Goal: Task Accomplishment & Management: Manage account settings

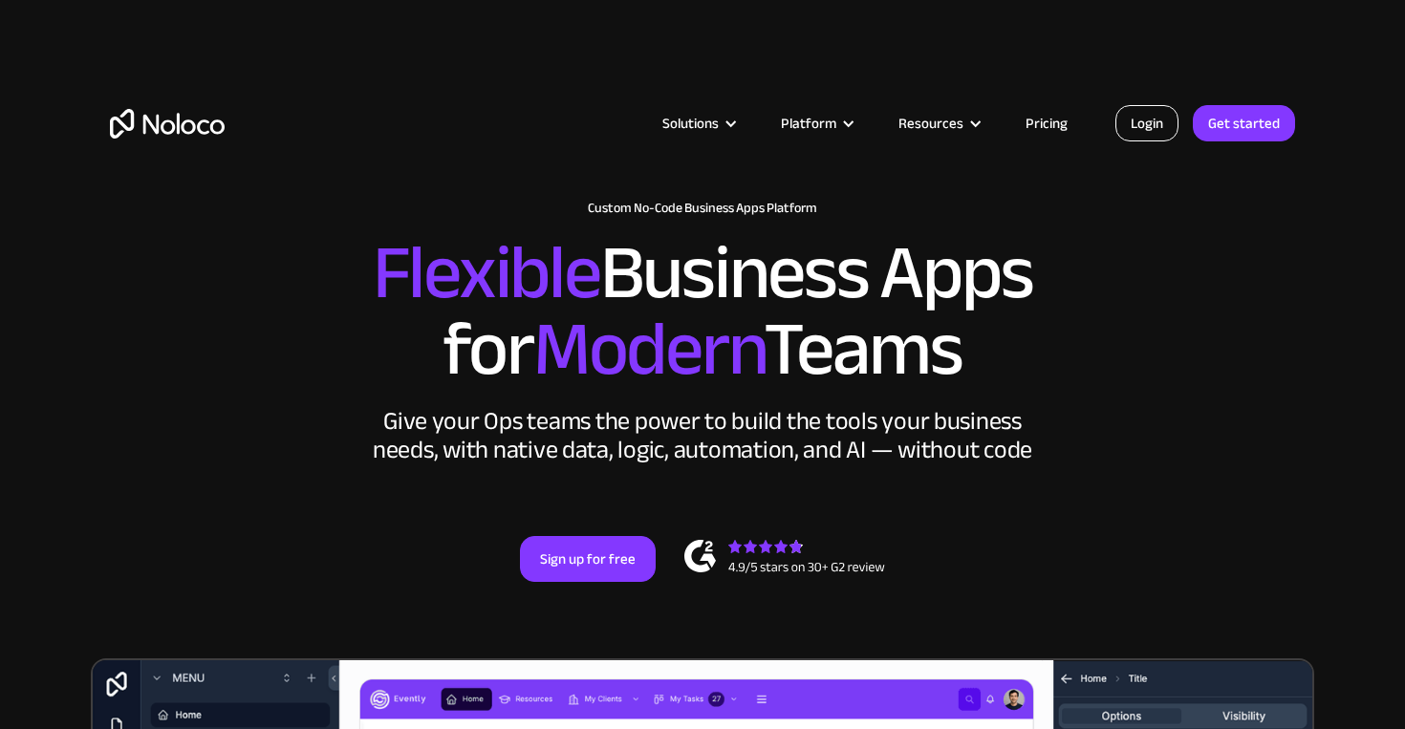
click at [1150, 130] on link "Login" at bounding box center [1147, 123] width 63 height 36
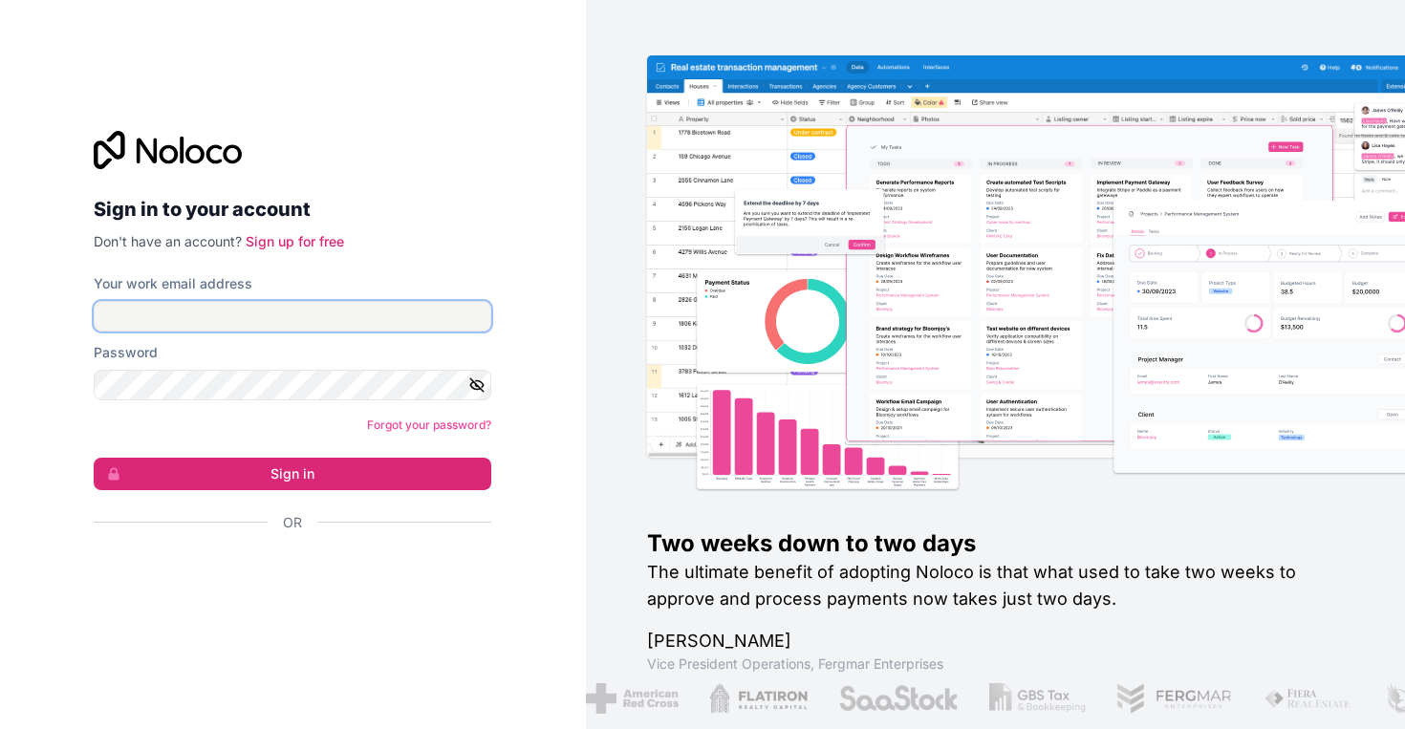
click at [389, 326] on input "Your work email address" at bounding box center [293, 316] width 398 height 31
type input "[EMAIL_ADDRESS][DOMAIN_NAME]"
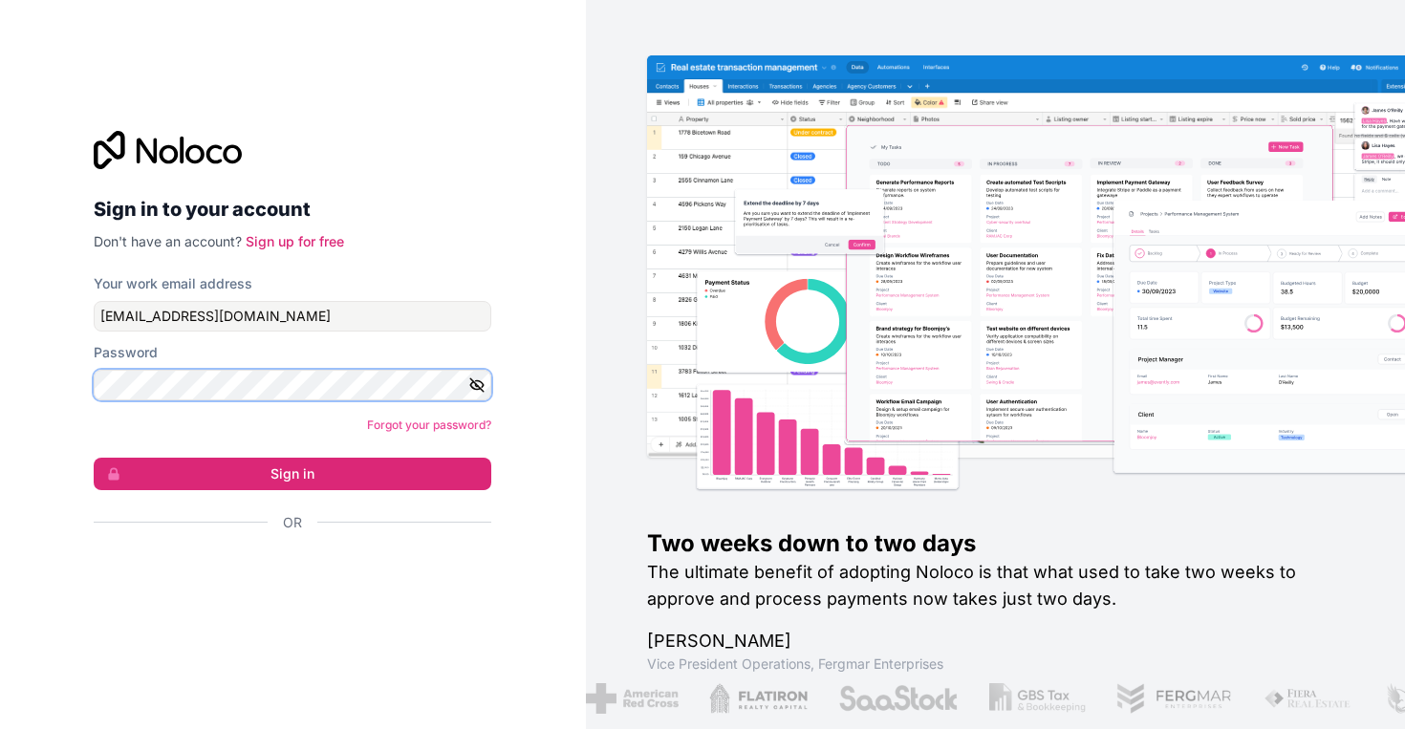
click at [94, 458] on button "Sign in" at bounding box center [293, 474] width 398 height 33
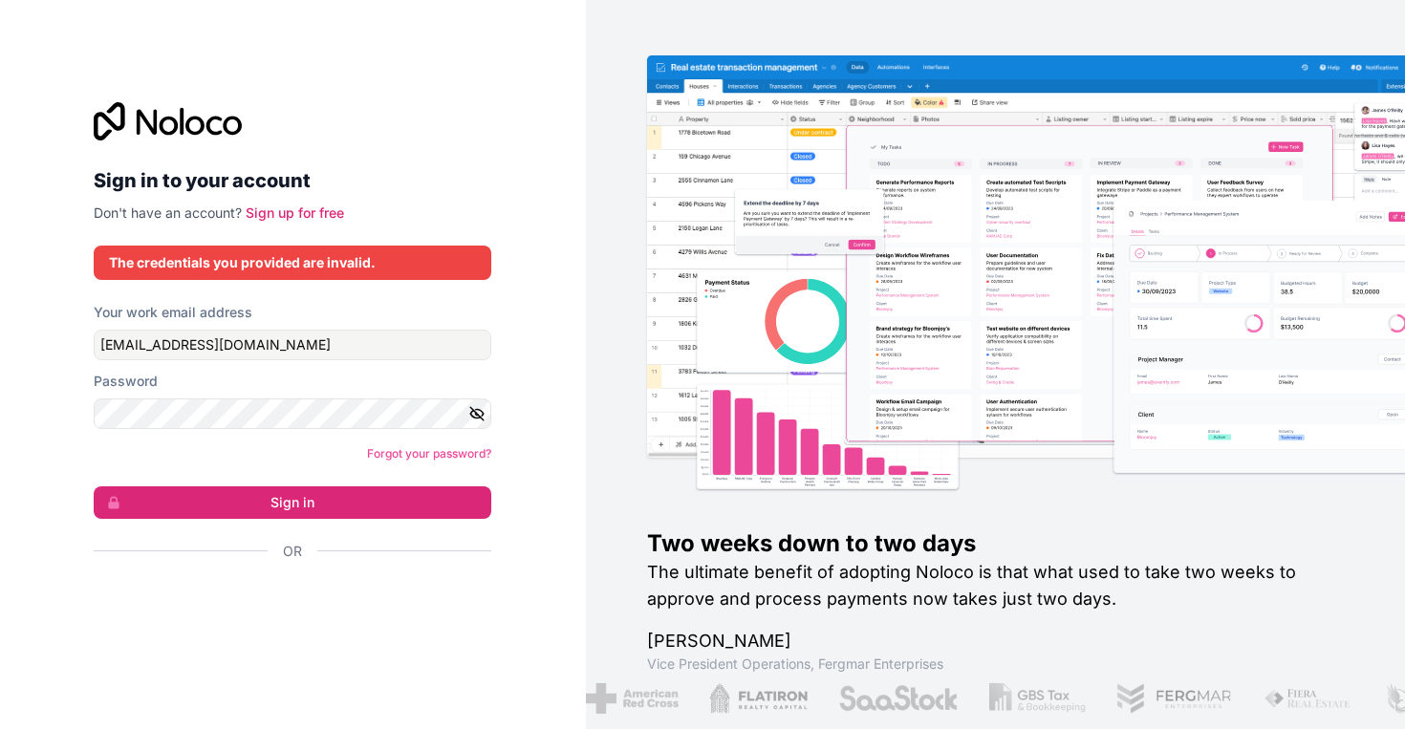
click at [476, 414] on icon "button" at bounding box center [477, 413] width 3 height 3
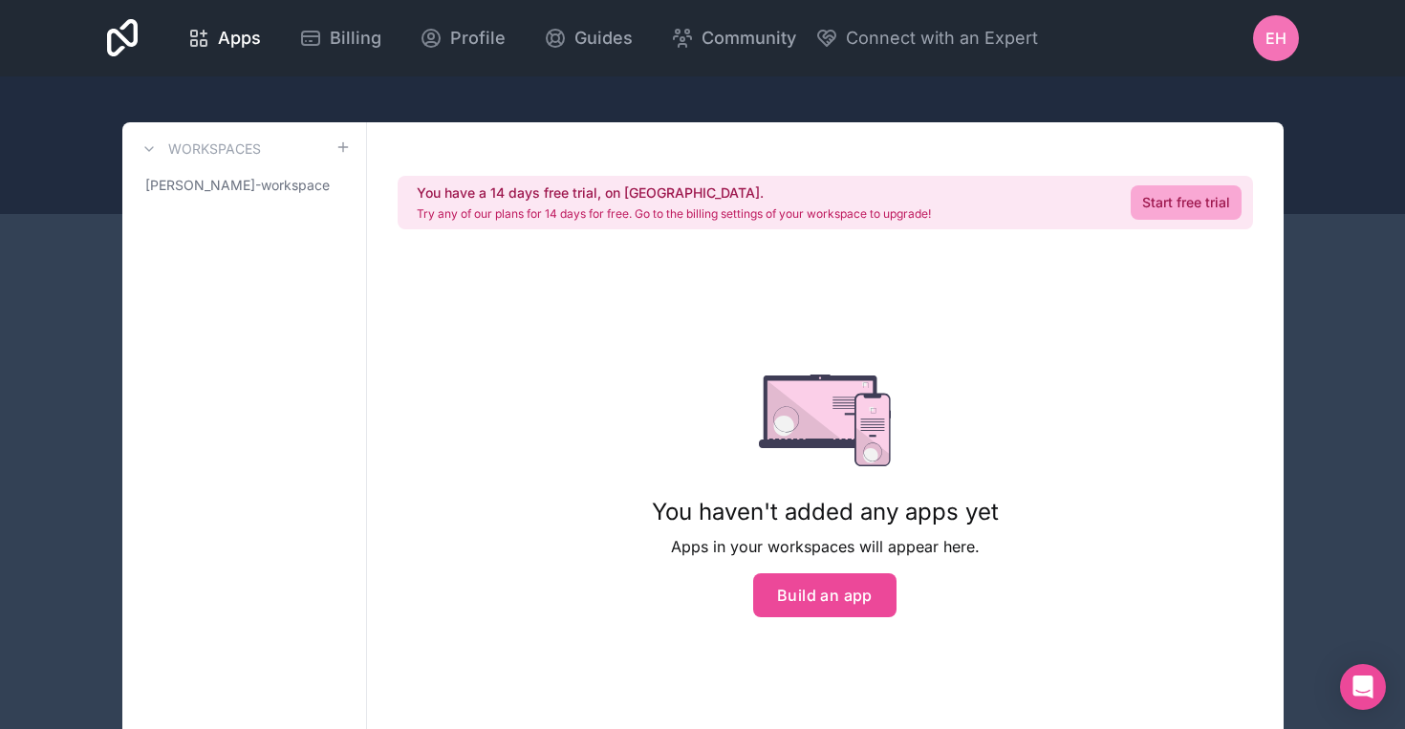
click at [1290, 36] on div "EH" at bounding box center [1276, 38] width 46 height 46
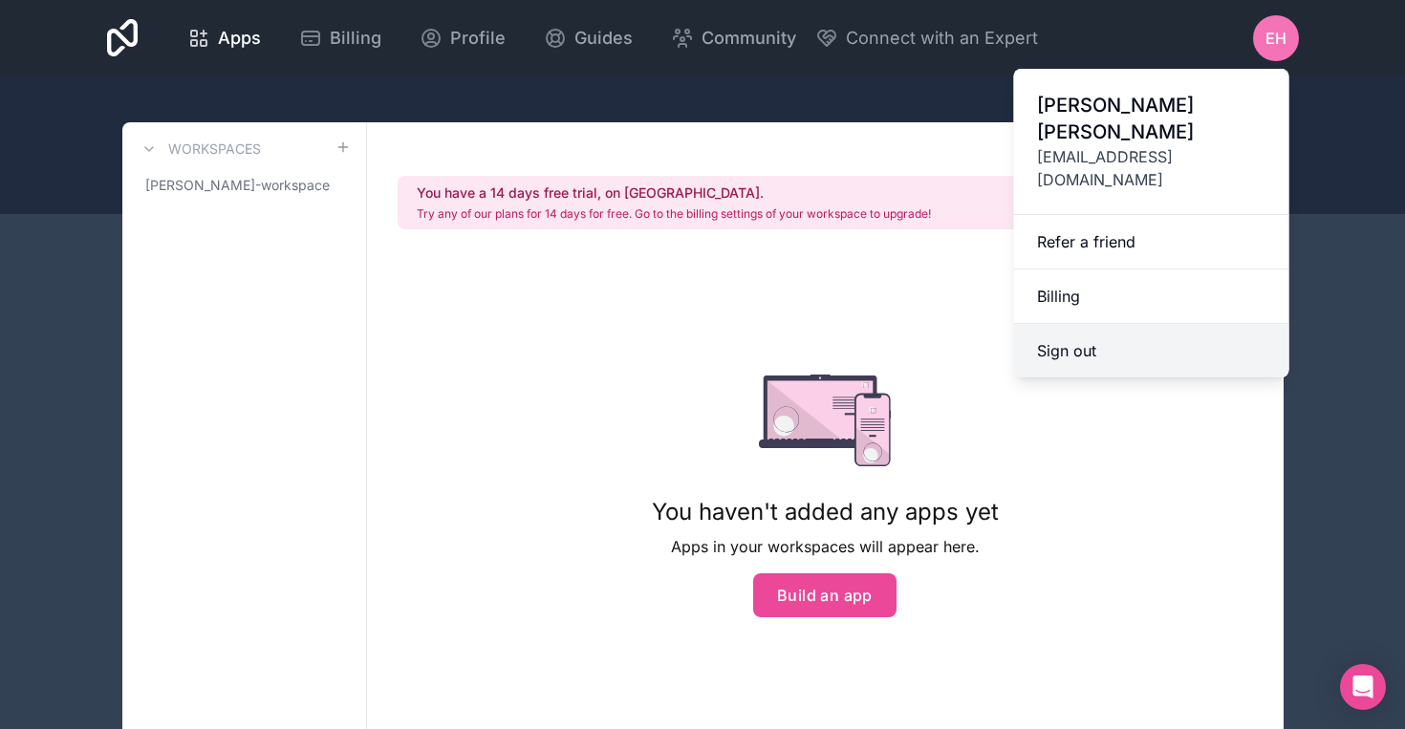
click at [1116, 324] on button "Sign out" at bounding box center [1151, 351] width 275 height 54
